Goal: Transaction & Acquisition: Book appointment/travel/reservation

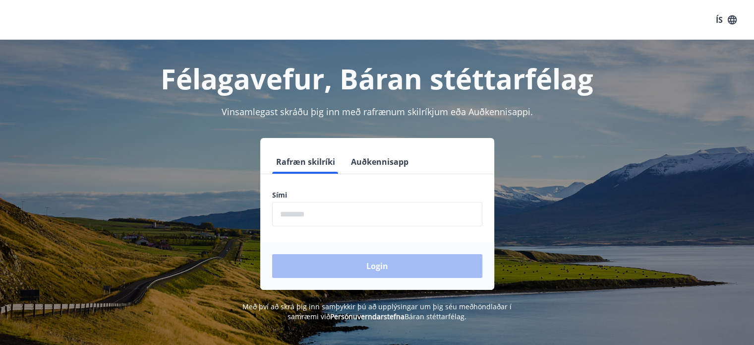
click at [325, 218] on input "phone" at bounding box center [377, 214] width 210 height 24
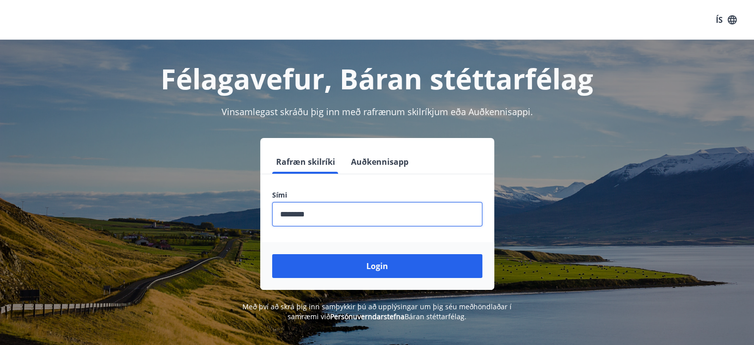
type input "********"
click at [272, 254] on button "Login" at bounding box center [377, 266] width 210 height 24
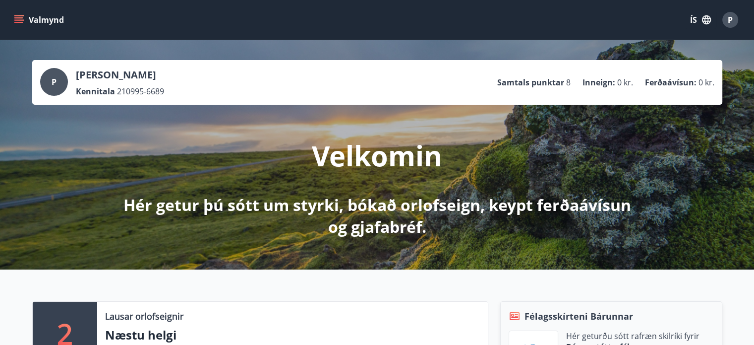
click at [343, 36] on div "Valmynd ÍS P" at bounding box center [377, 20] width 754 height 40
click at [693, 19] on button "ÍS" at bounding box center [701, 20] width 32 height 18
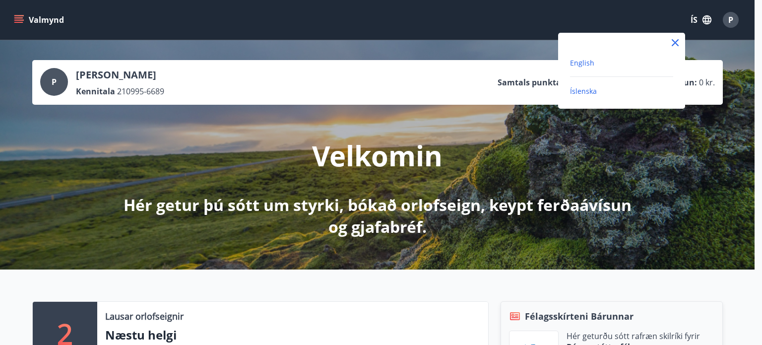
click at [575, 62] on span "English" at bounding box center [582, 62] width 24 height 9
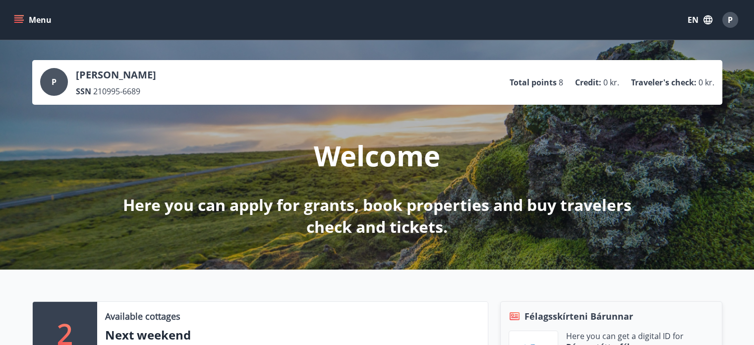
click at [8, 18] on div "Menu EN P" at bounding box center [377, 20] width 754 height 40
click at [17, 18] on icon "menu" at bounding box center [18, 17] width 9 height 1
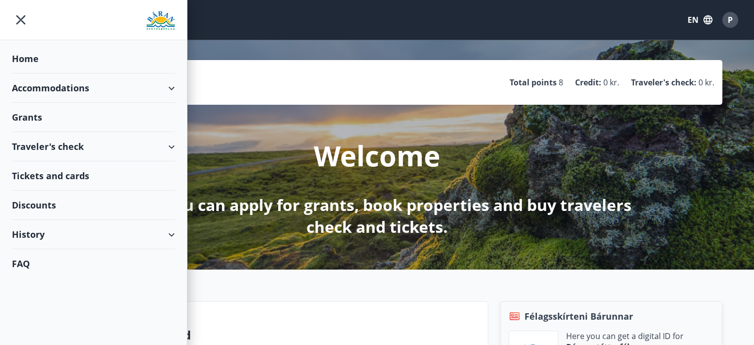
click at [79, 93] on div "Accommodations" at bounding box center [93, 87] width 163 height 29
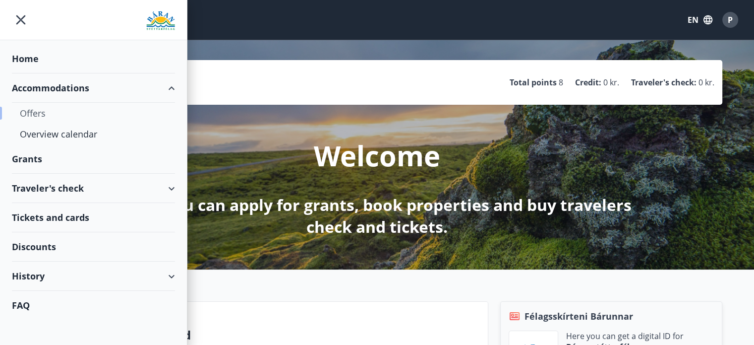
click at [43, 117] on div "Offers" at bounding box center [93, 113] width 147 height 21
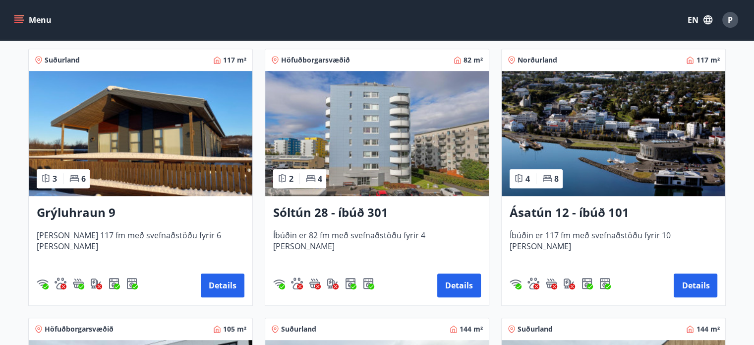
scroll to position [452, 0]
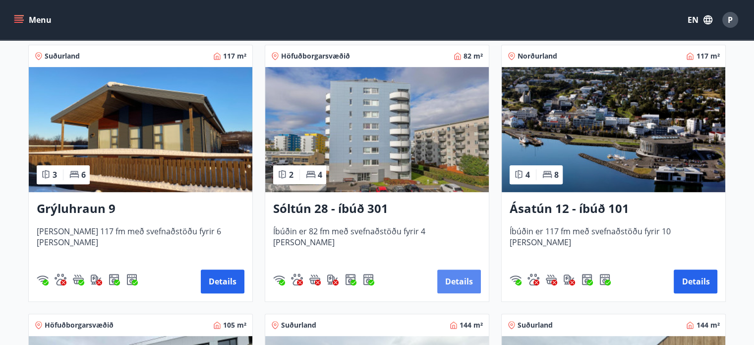
click at [454, 288] on button "Details" at bounding box center [459, 281] width 44 height 24
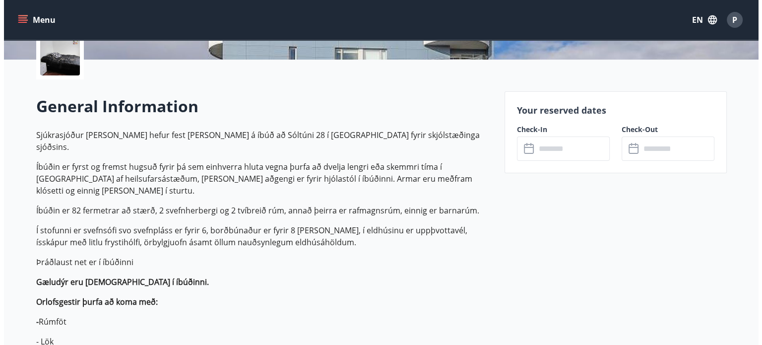
scroll to position [250, 0]
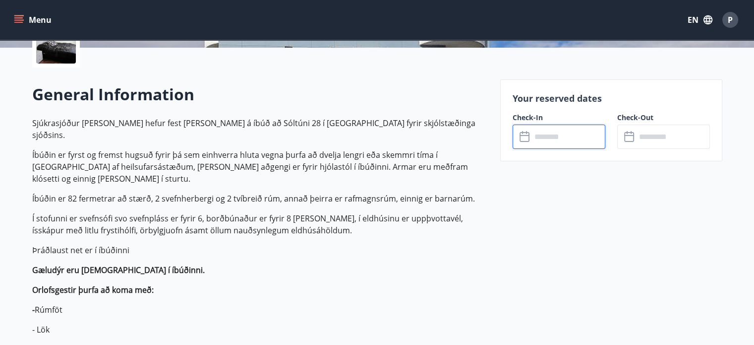
click at [532, 138] on input "text" at bounding box center [569, 136] width 74 height 24
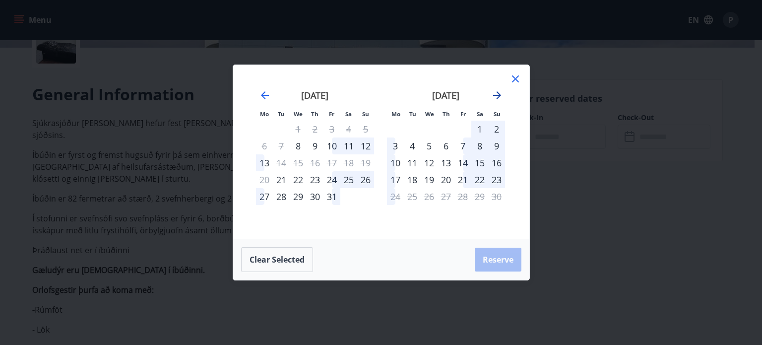
click at [498, 95] on icon "Move forward to switch to the next month." at bounding box center [497, 95] width 8 height 8
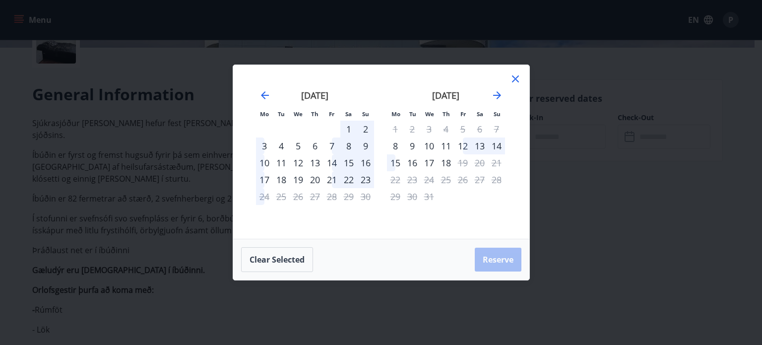
click at [516, 75] on icon at bounding box center [515, 79] width 12 height 12
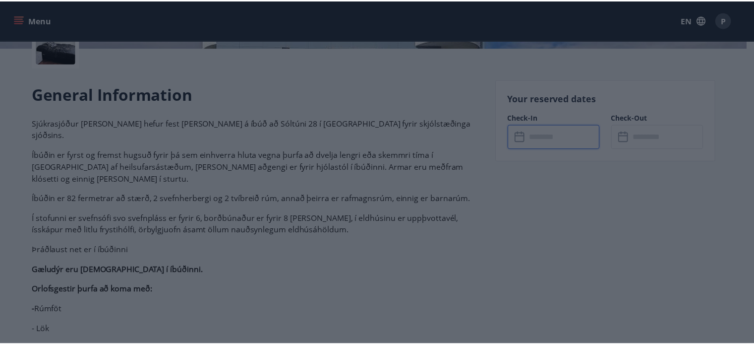
scroll to position [0, 0]
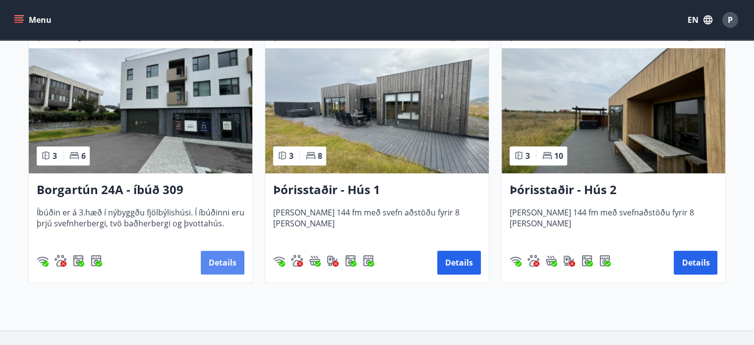
click at [216, 261] on button "Details" at bounding box center [223, 262] width 44 height 24
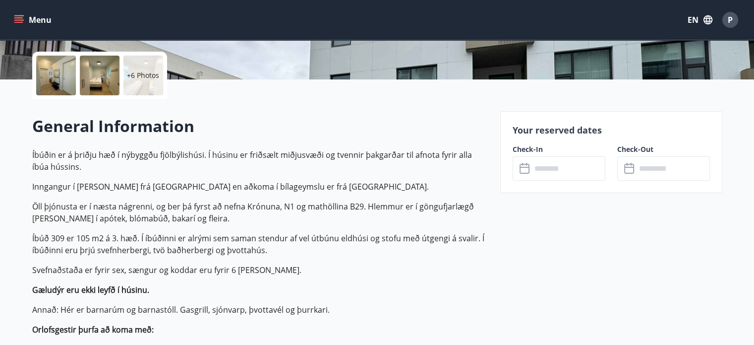
scroll to position [221, 0]
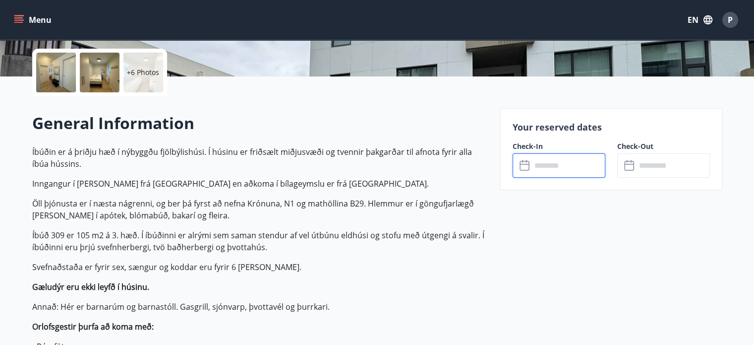
click at [544, 160] on input "text" at bounding box center [569, 165] width 74 height 24
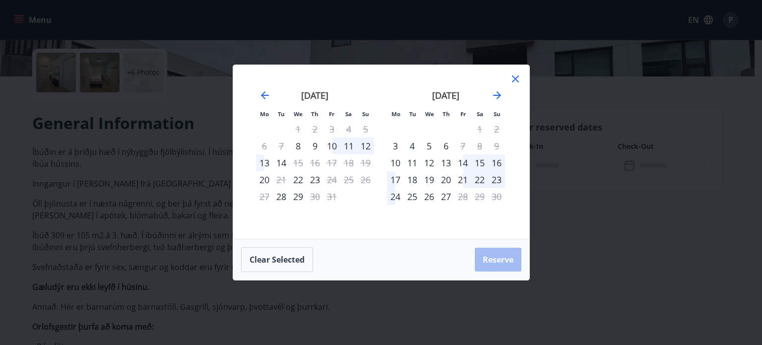
click at [462, 179] on div "21" at bounding box center [462, 179] width 17 height 17
click at [448, 197] on div "27" at bounding box center [445, 196] width 17 height 17
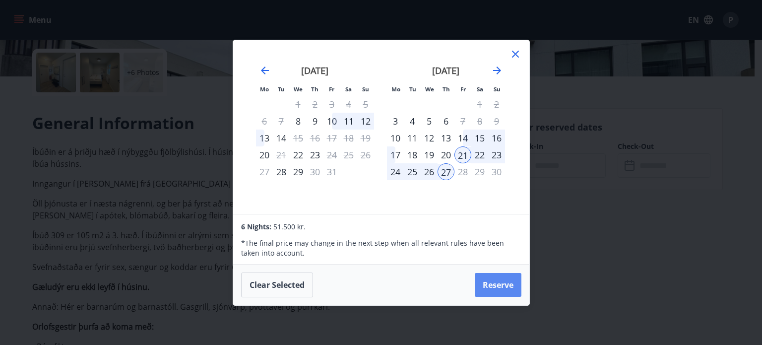
click at [482, 281] on button "Reserve" at bounding box center [498, 285] width 47 height 24
click at [494, 71] on icon "Move forward to switch to the next month." at bounding box center [497, 70] width 12 height 12
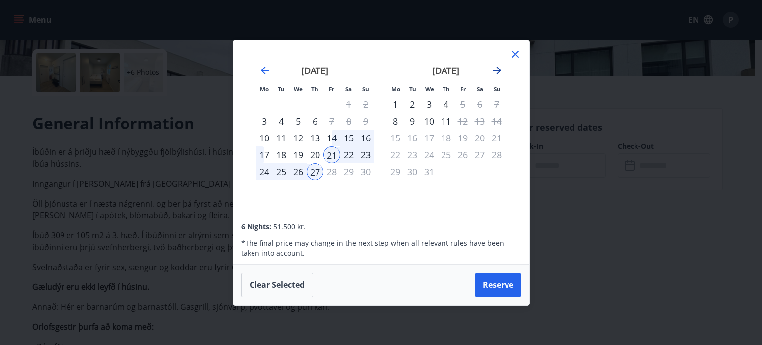
click at [494, 71] on icon "Move forward to switch to the next month." at bounding box center [497, 70] width 12 height 12
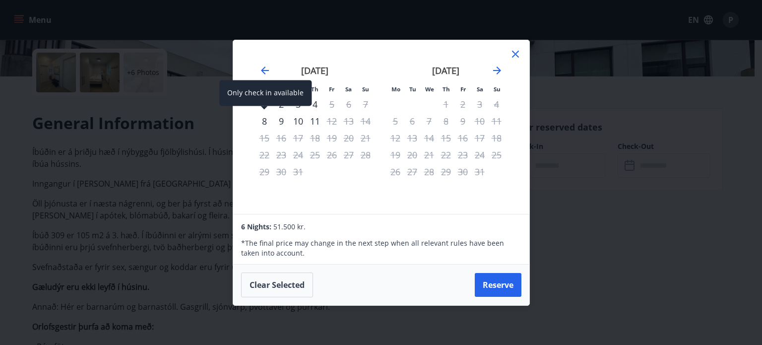
click at [259, 129] on div "15" at bounding box center [264, 137] width 17 height 17
click at [260, 126] on div "8" at bounding box center [264, 121] width 17 height 17
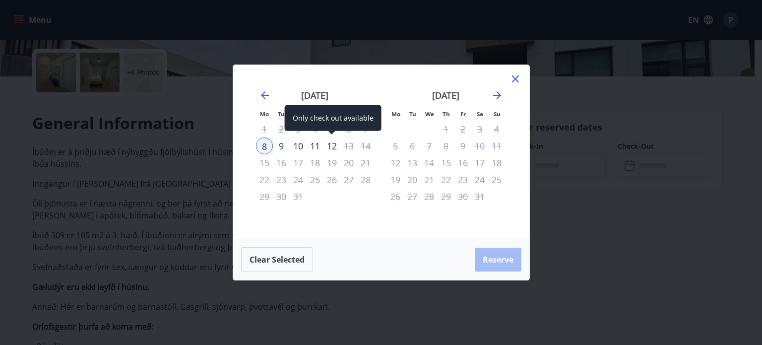
click at [331, 147] on div "12" at bounding box center [331, 145] width 17 height 17
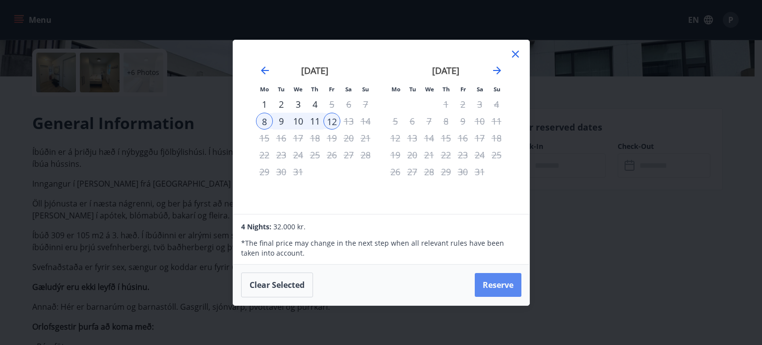
click at [498, 282] on button "Reserve" at bounding box center [498, 285] width 47 height 24
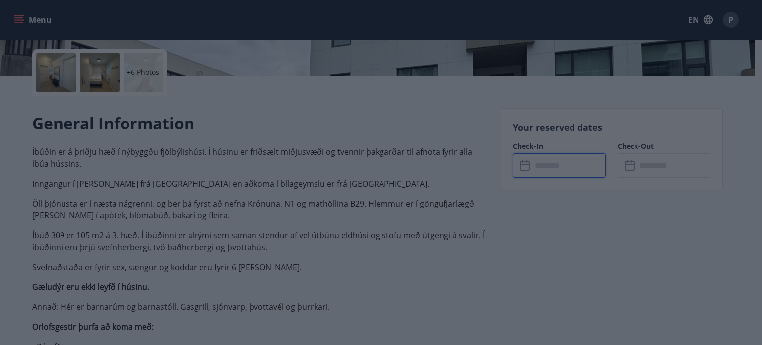
type input "******"
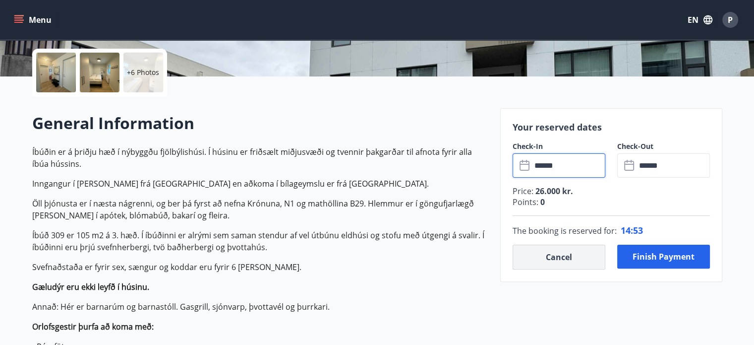
click at [552, 254] on button "Cancel" at bounding box center [559, 257] width 93 height 25
